Goal: Subscribe to service/newsletter

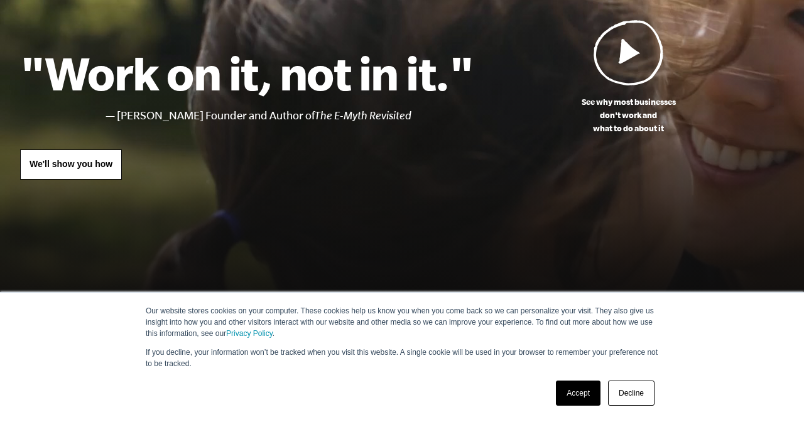
scroll to position [158, 0]
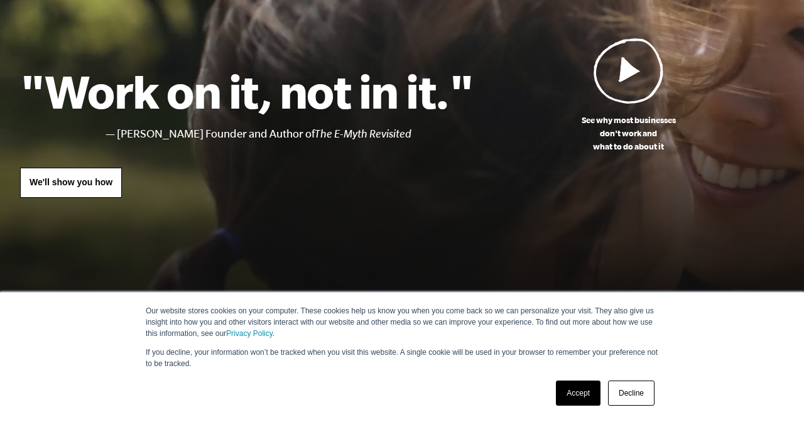
click at [579, 393] on link "Accept" at bounding box center [578, 393] width 45 height 25
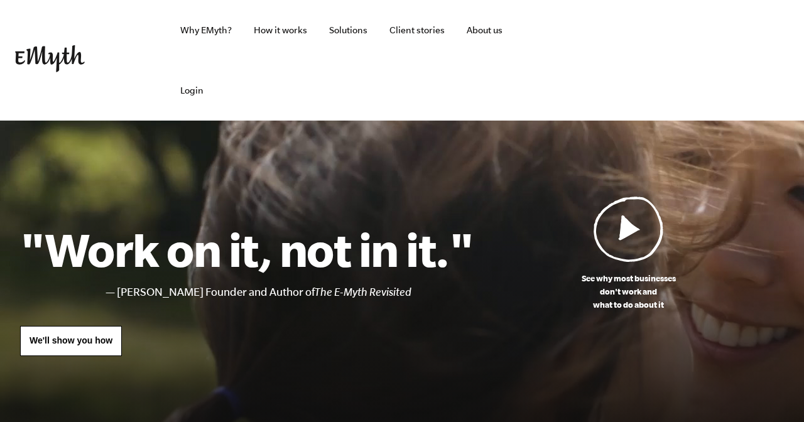
scroll to position [0, 0]
click at [480, 30] on link "About us" at bounding box center [485, 30] width 56 height 60
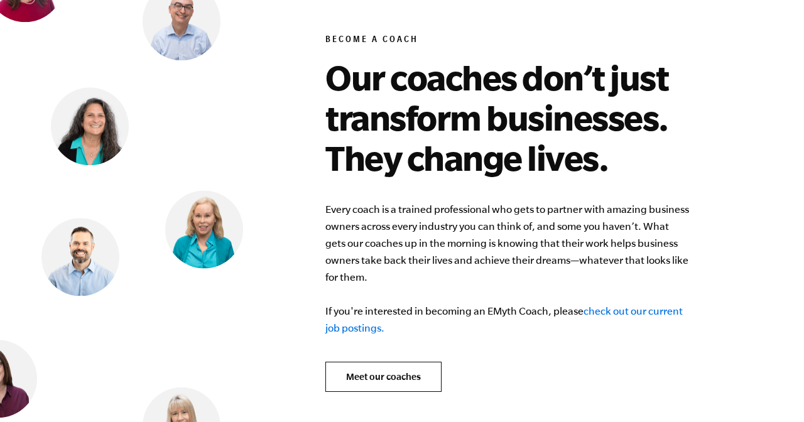
scroll to position [4871, 0]
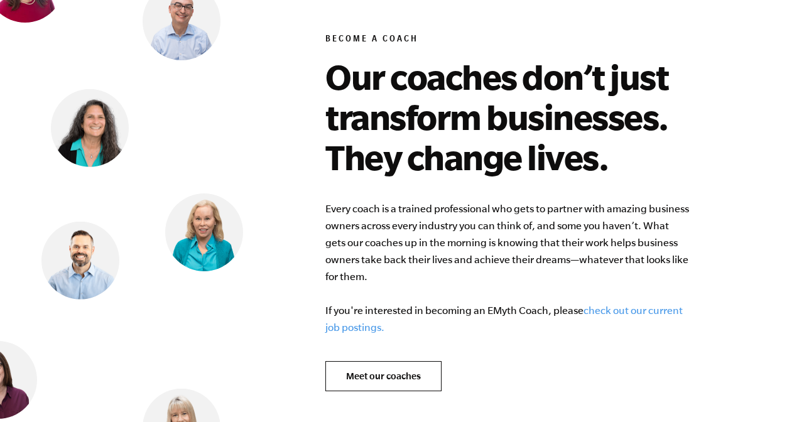
click at [599, 305] on link "check out our current job postings." at bounding box center [504, 319] width 358 height 28
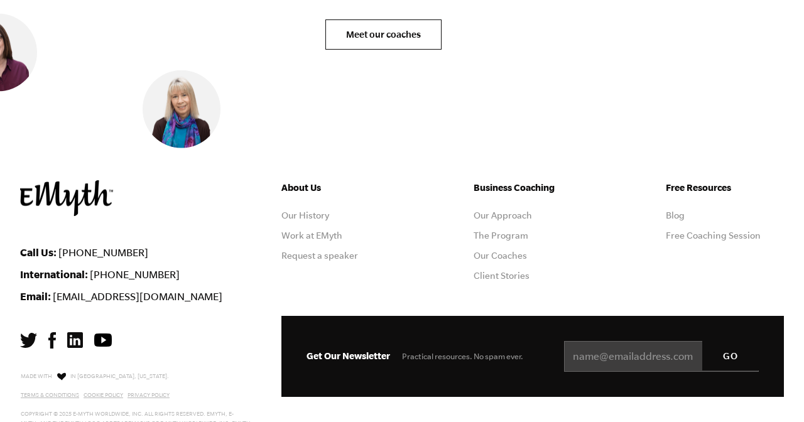
scroll to position [5214, 0]
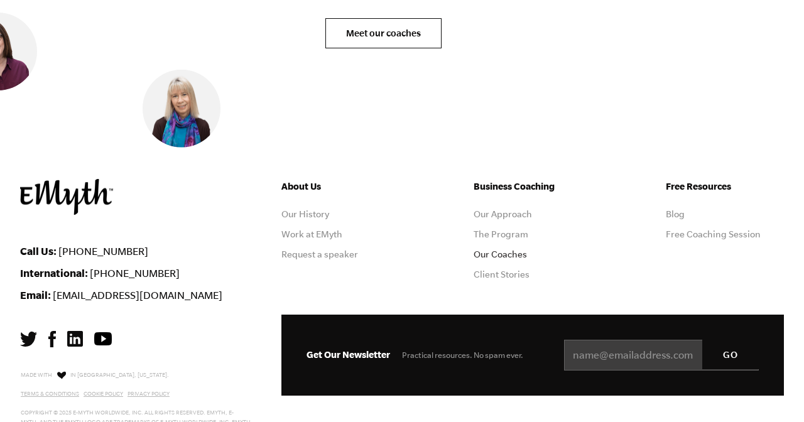
click at [479, 249] on link "Our Coaches" at bounding box center [500, 254] width 53 height 10
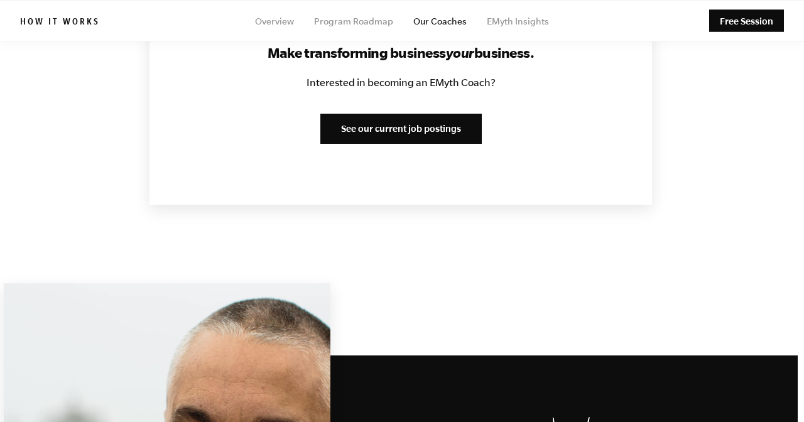
scroll to position [1646, 1]
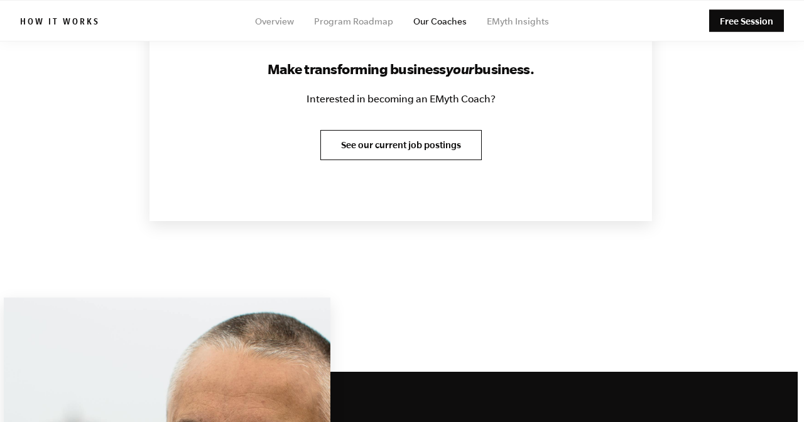
click at [361, 131] on link "See our current job postings" at bounding box center [400, 145] width 161 height 30
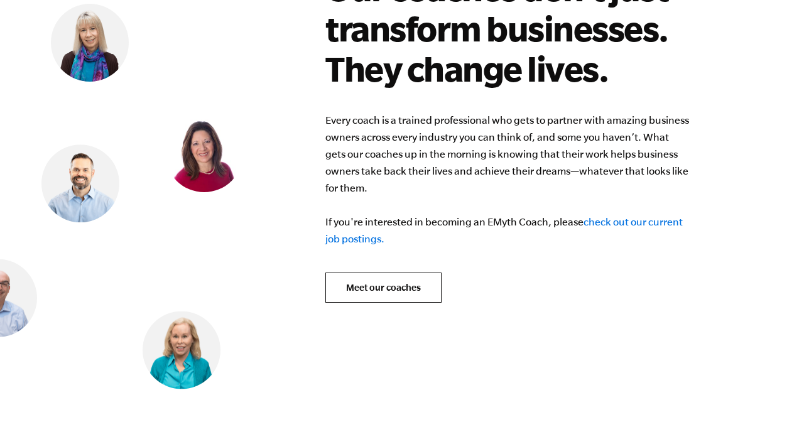
scroll to position [4959, 0]
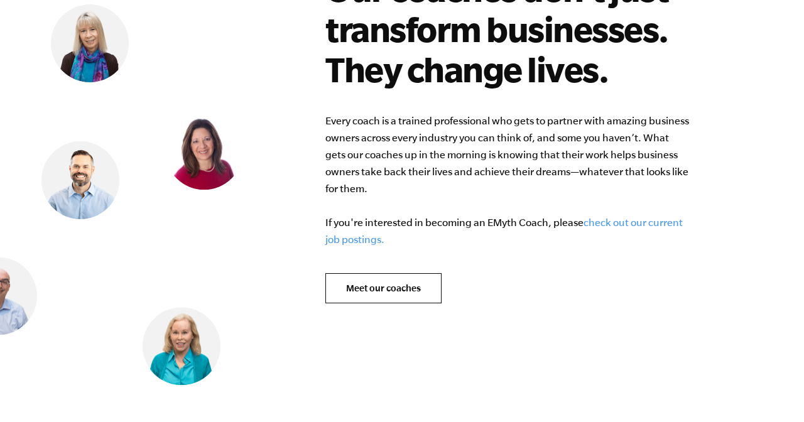
click at [360, 220] on link "check out our current job postings." at bounding box center [504, 231] width 358 height 28
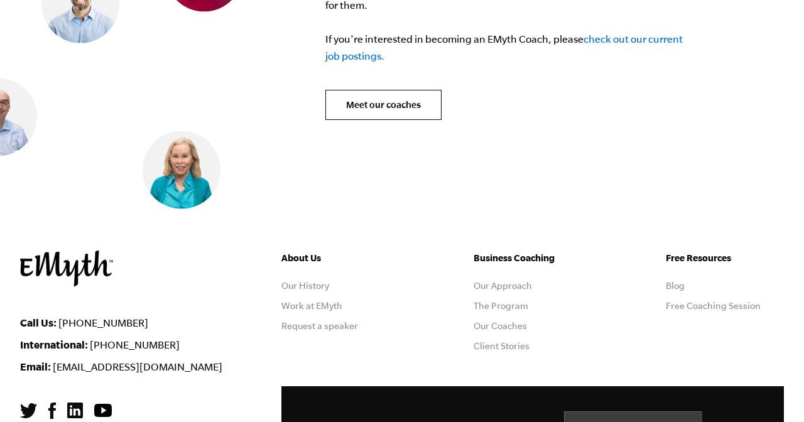
scroll to position [5155, 0]
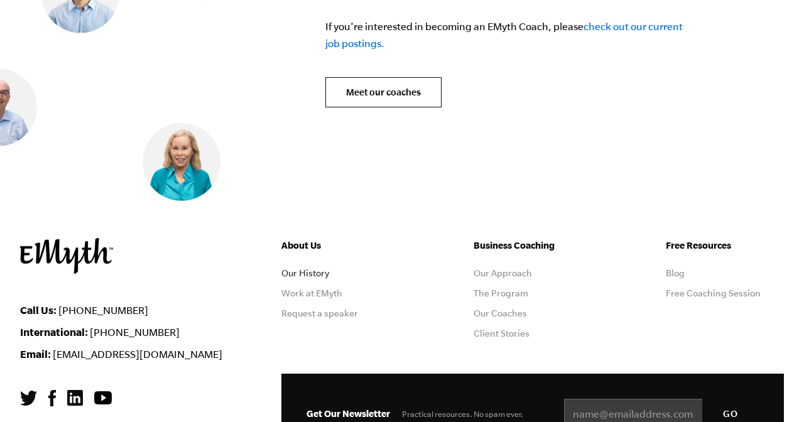
click at [312, 268] on link "Our History" at bounding box center [305, 273] width 48 height 10
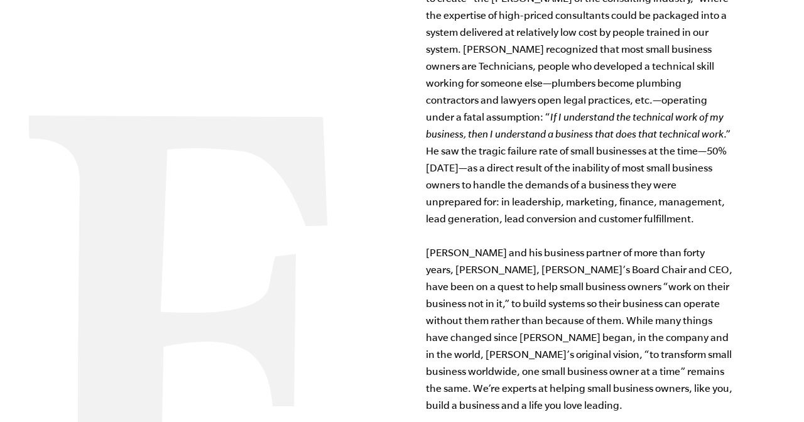
scroll to position [1081, 0]
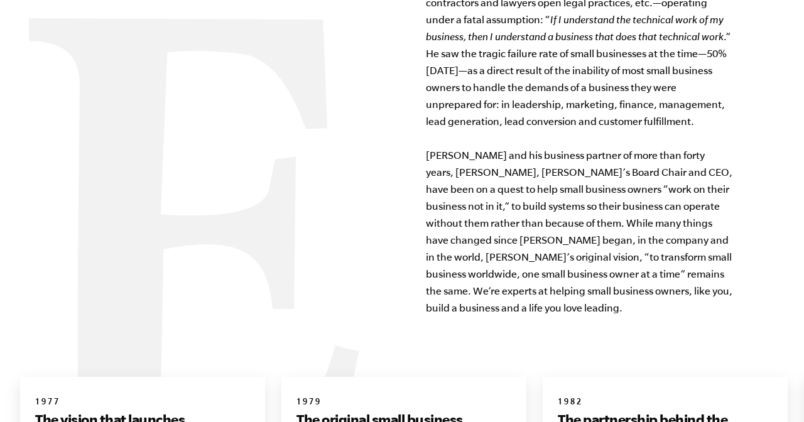
click at [404, 166] on div "Our History Helping owners build businesses that work since [DATE]. [PERSON_NAM…" at bounding box center [402, 28] width 764 height 878
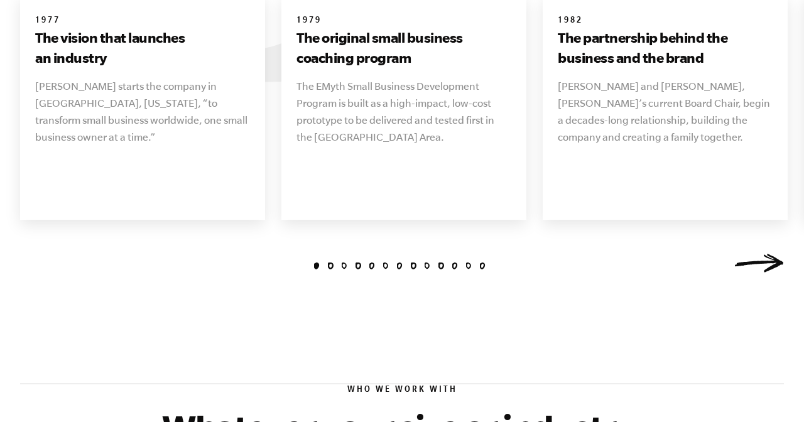
scroll to position [1565, 0]
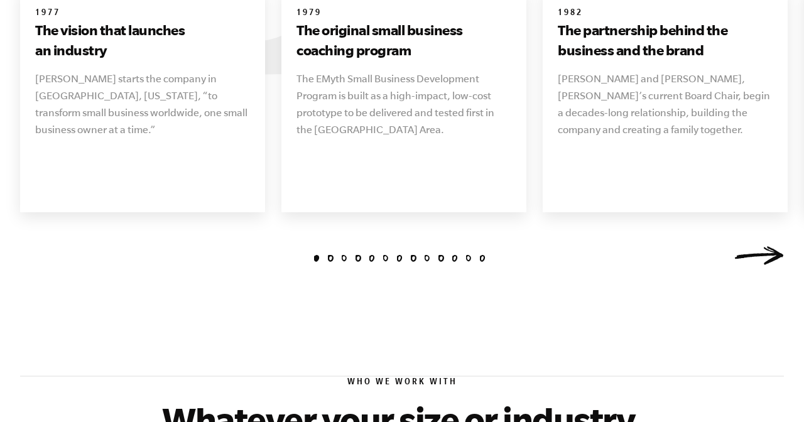
click at [762, 246] on link "Next" at bounding box center [759, 255] width 50 height 19
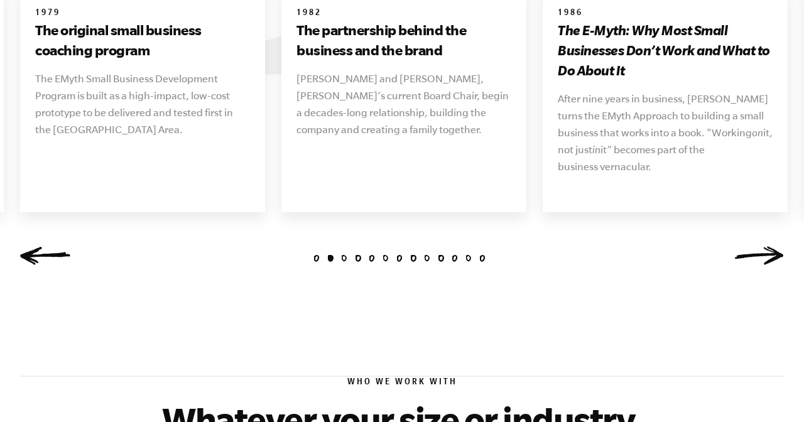
click at [762, 246] on link "Next" at bounding box center [759, 255] width 50 height 19
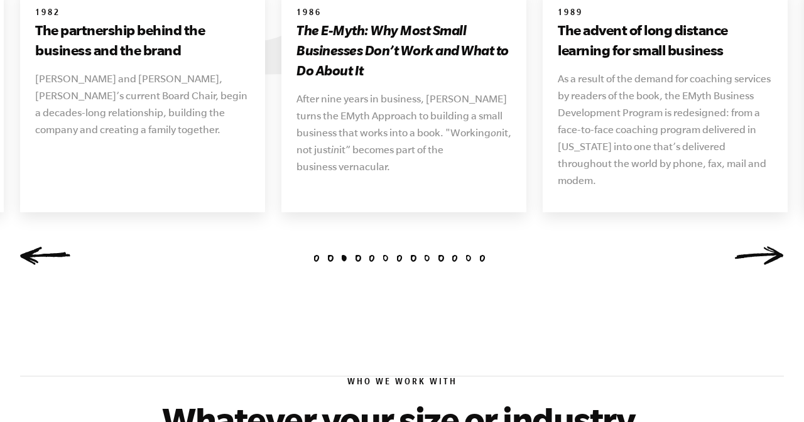
click at [760, 246] on link "Next" at bounding box center [759, 255] width 50 height 19
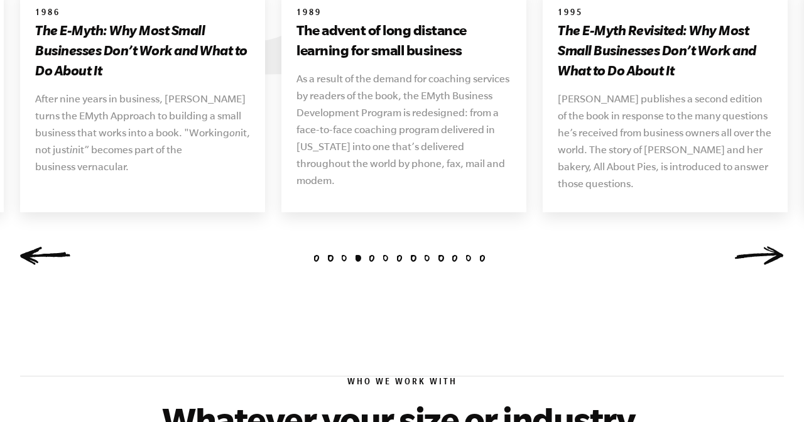
click at [759, 246] on link "Next" at bounding box center [759, 255] width 50 height 19
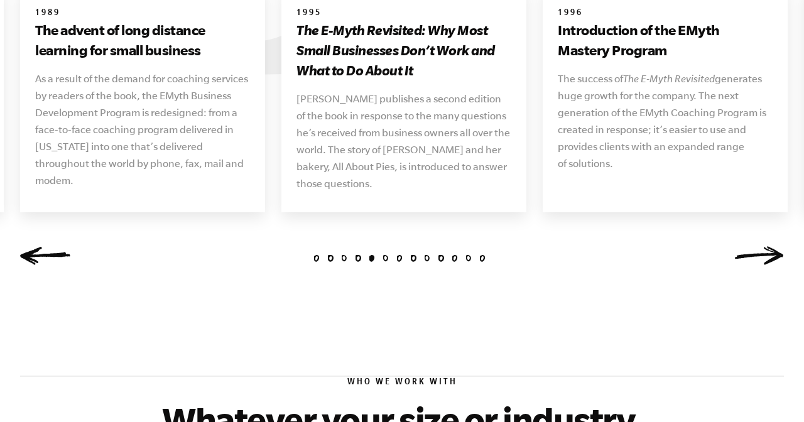
click at [755, 246] on link "Next" at bounding box center [759, 255] width 50 height 19
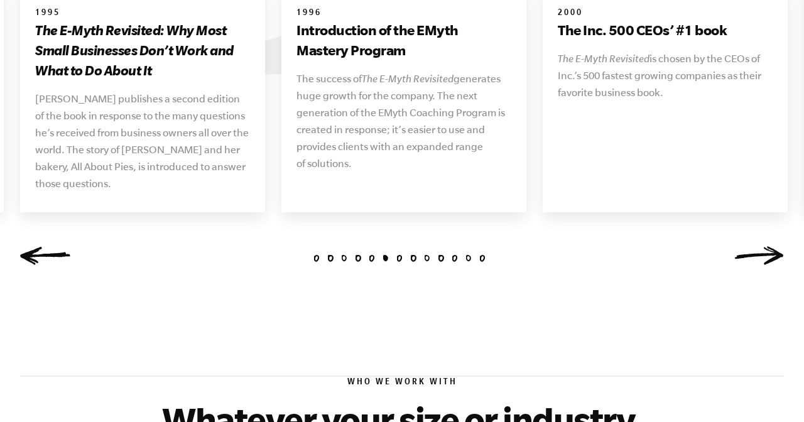
click at [755, 246] on link "Next" at bounding box center [759, 255] width 50 height 19
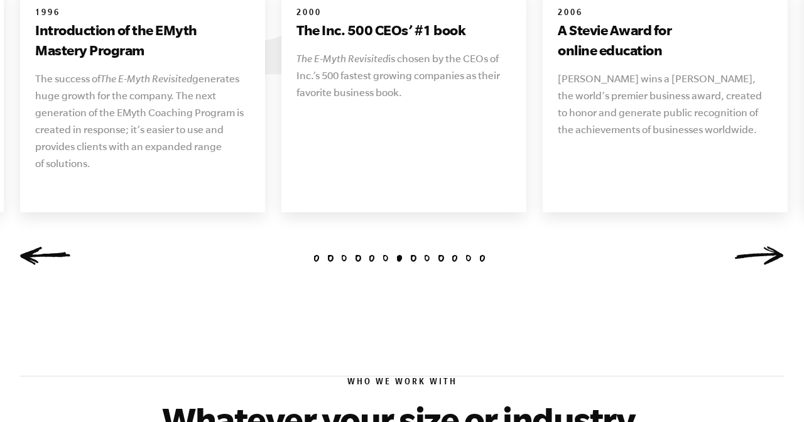
click at [755, 246] on link "Next" at bounding box center [759, 255] width 50 height 19
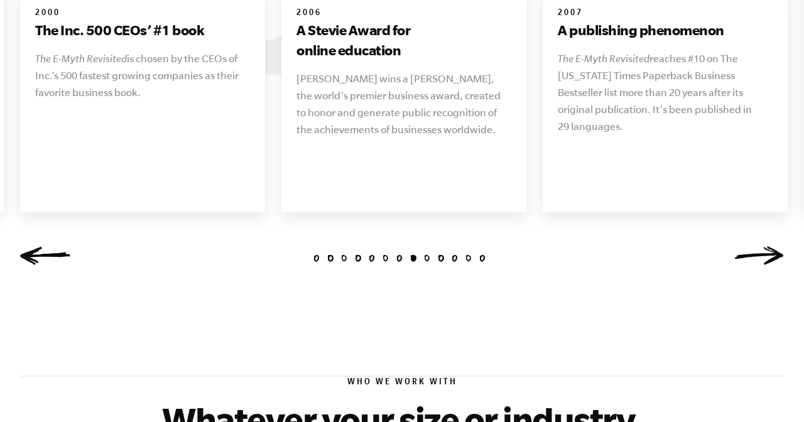
click at [755, 246] on link "Next" at bounding box center [759, 255] width 50 height 19
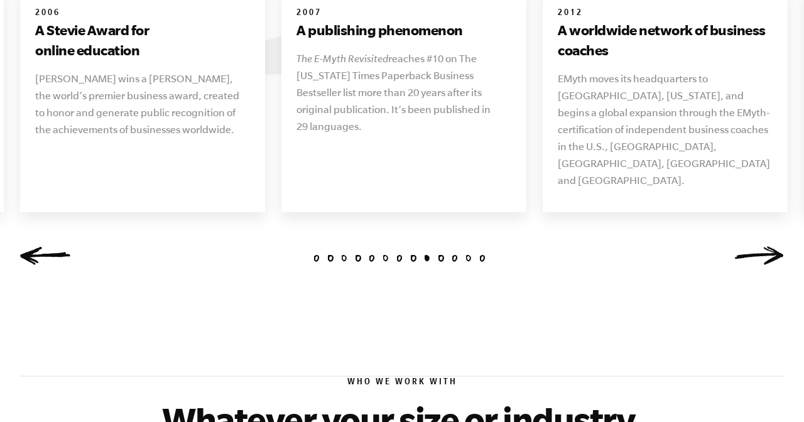
click at [755, 246] on link "Next" at bounding box center [759, 255] width 50 height 19
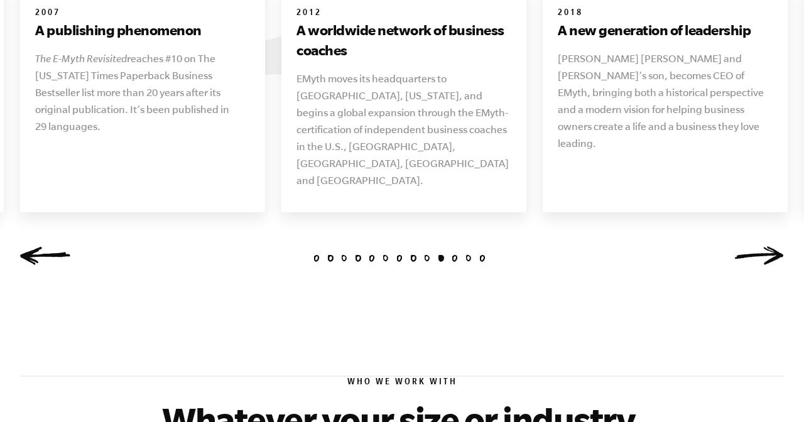
click at [758, 246] on link "Next" at bounding box center [759, 255] width 50 height 19
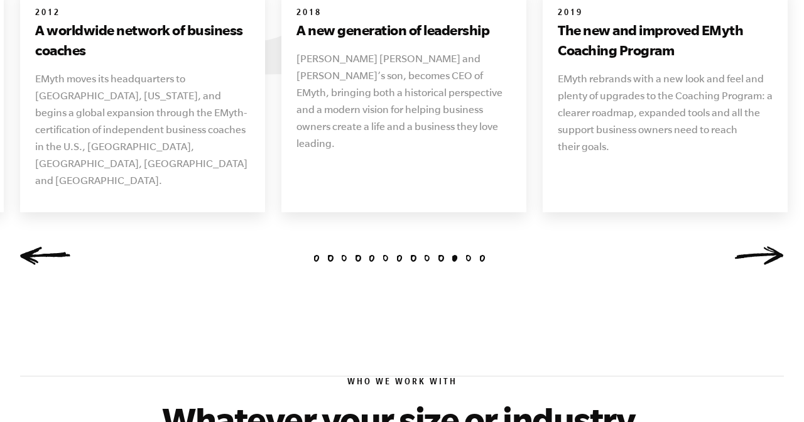
click at [759, 246] on link "Next" at bounding box center [759, 255] width 50 height 19
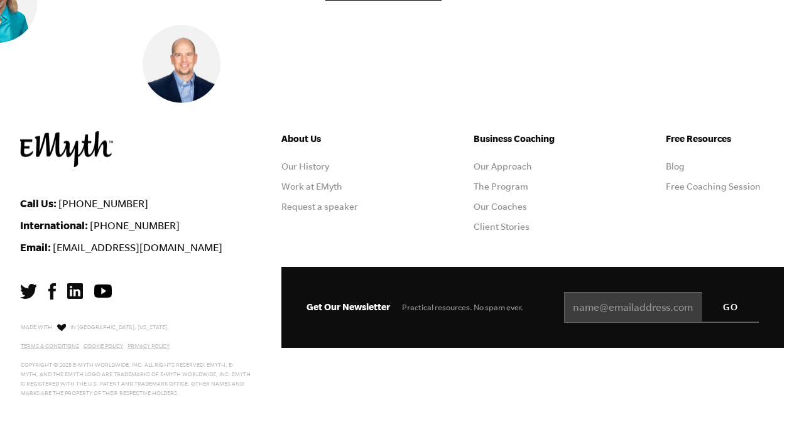
scroll to position [5262, 0]
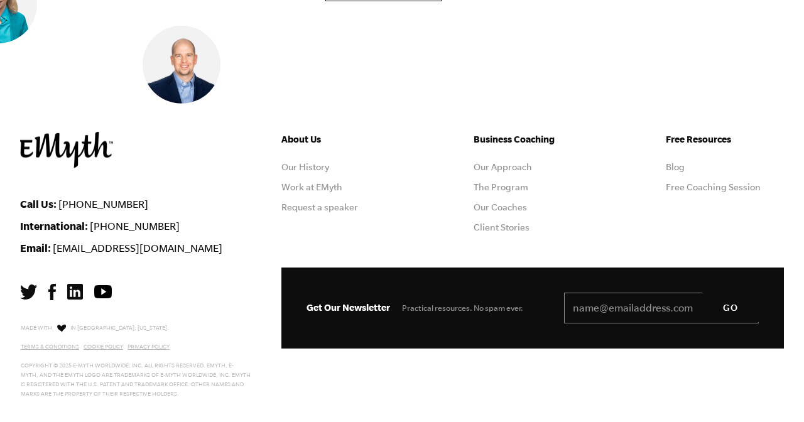
click at [598, 293] on input "Email *" at bounding box center [661, 308] width 195 height 31
type input "[PERSON_NAME][EMAIL_ADDRESS][PERSON_NAME][DOMAIN_NAME]"
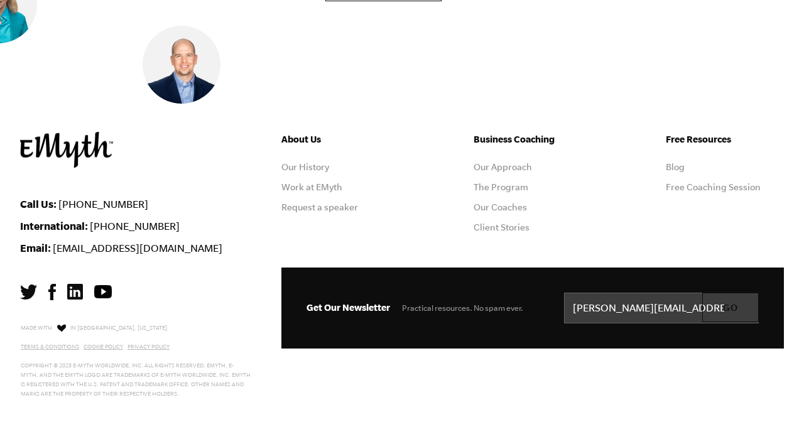
click at [728, 293] on input "GO" at bounding box center [730, 308] width 57 height 30
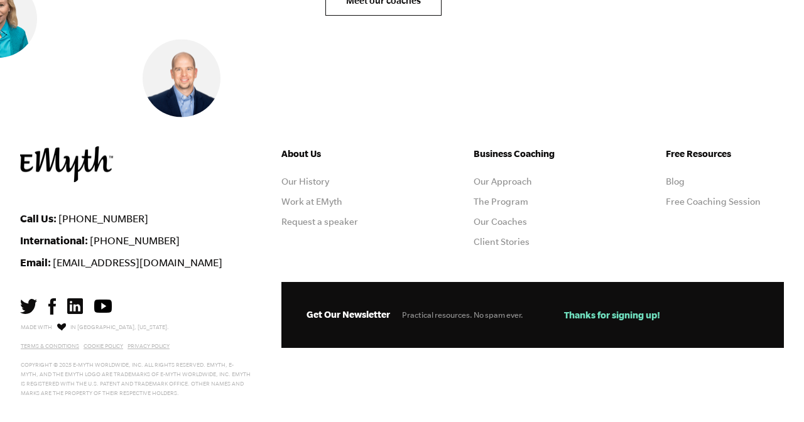
scroll to position [5246, 0]
